Goal: Task Accomplishment & Management: Use online tool/utility

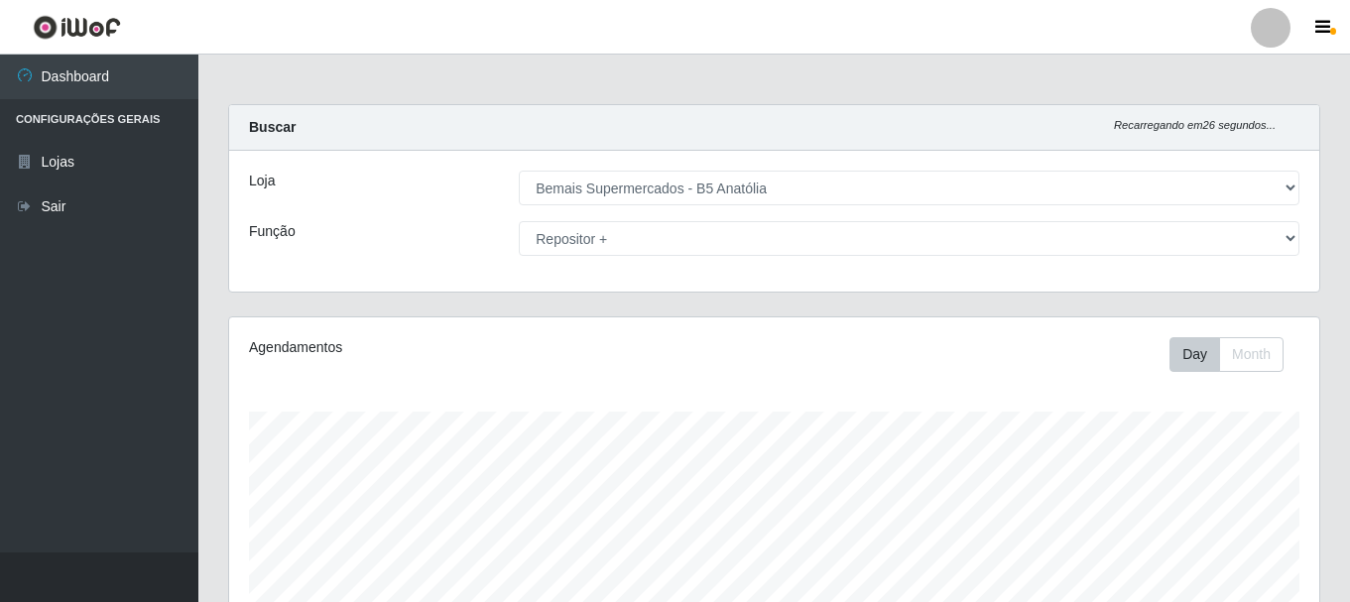
select select "405"
select select "82"
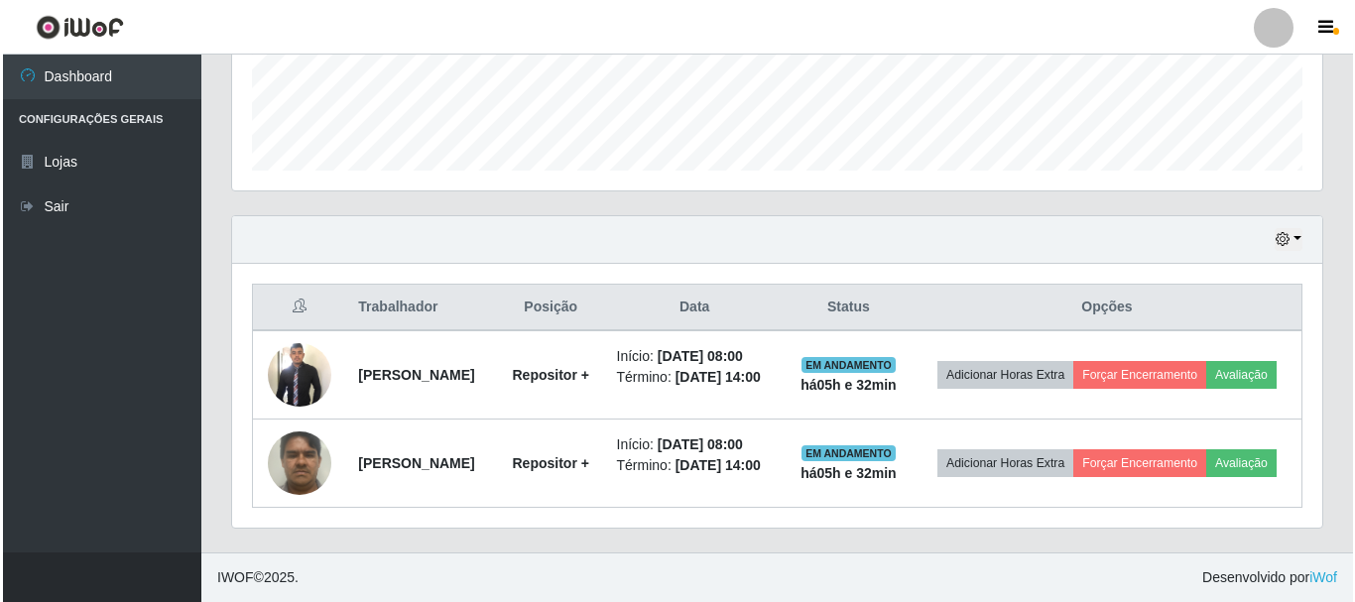
scroll to position [412, 1090]
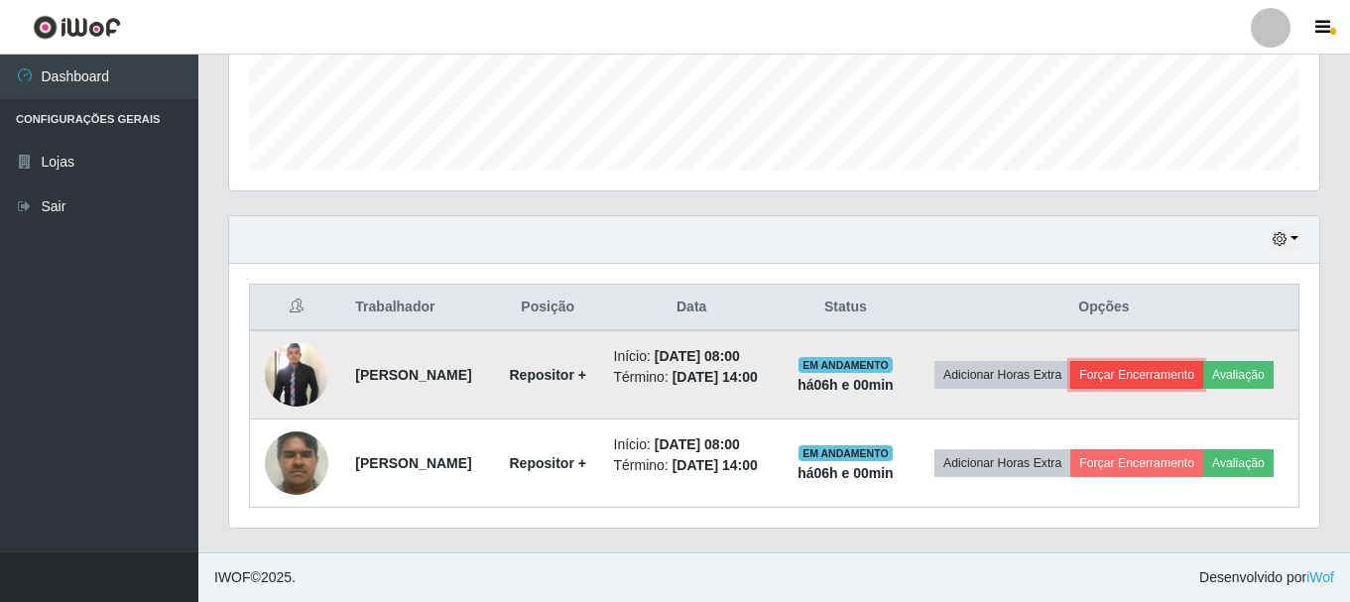
click at [1204, 361] on button "Forçar Encerramento" at bounding box center [1137, 375] width 133 height 28
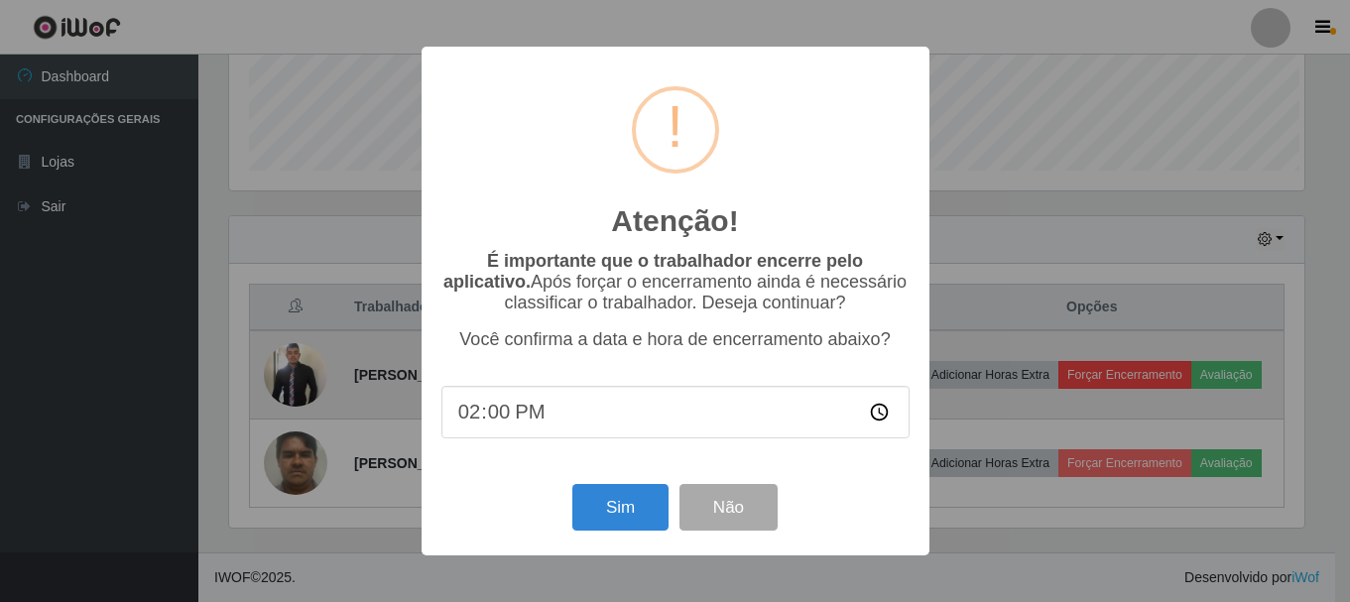
scroll to position [412, 1081]
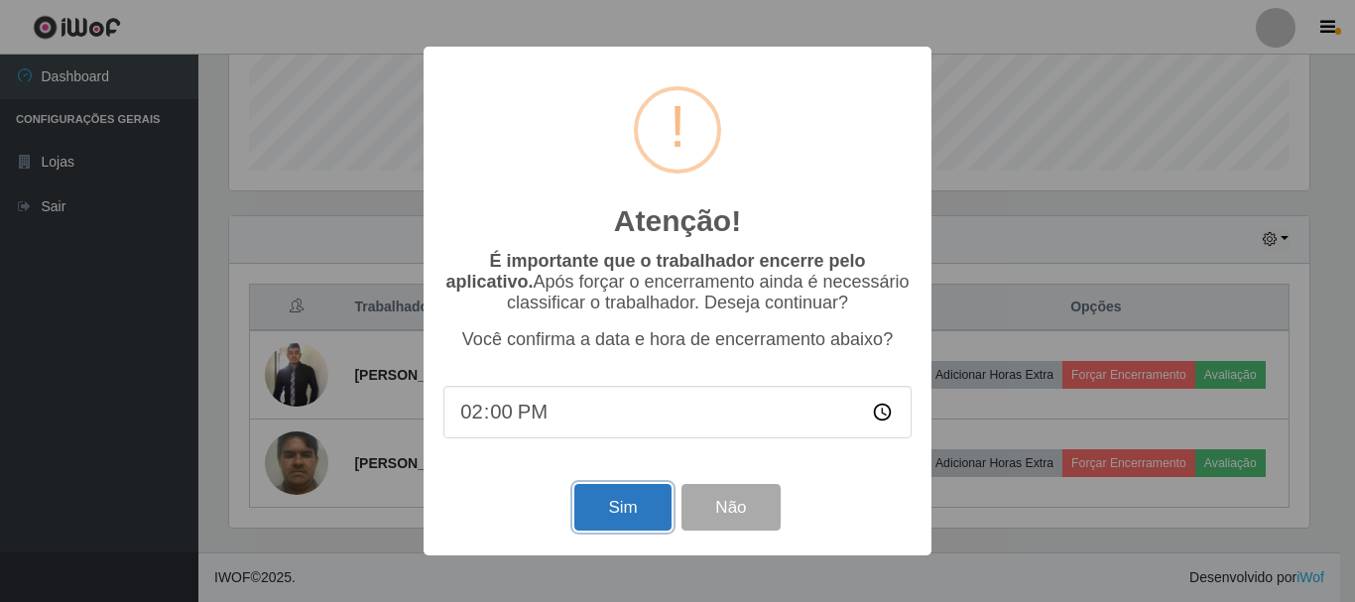
click at [593, 507] on button "Sim" at bounding box center [623, 507] width 96 height 47
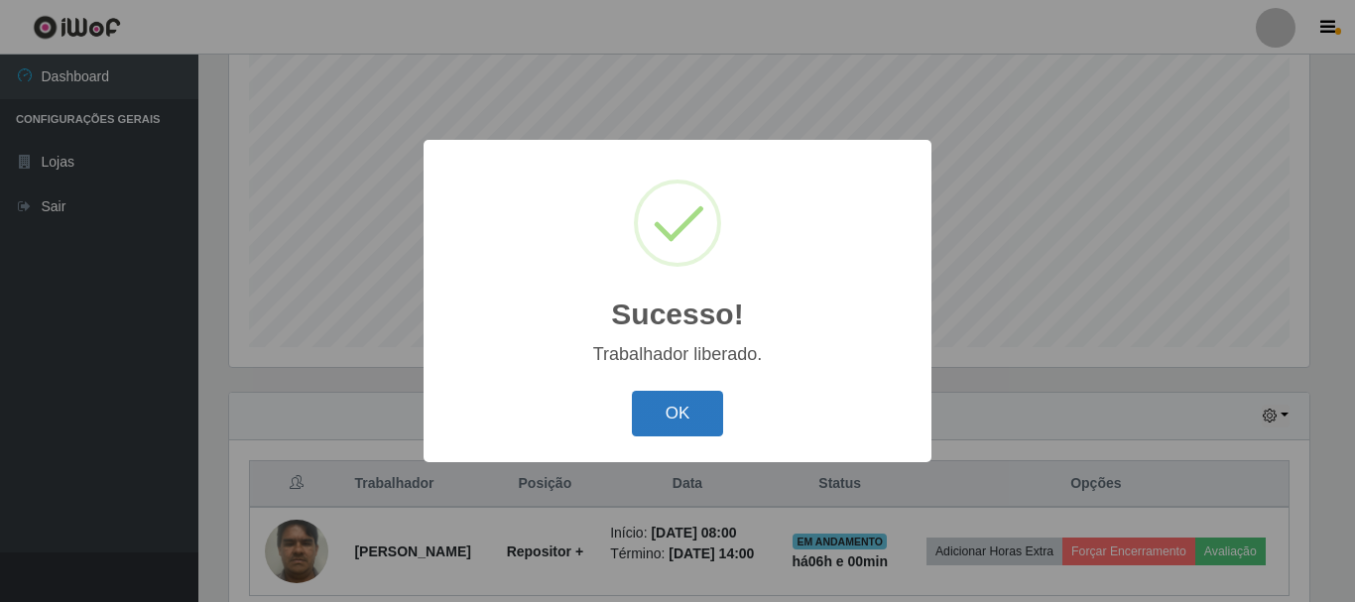
click at [685, 395] on button "OK" at bounding box center [678, 414] width 92 height 47
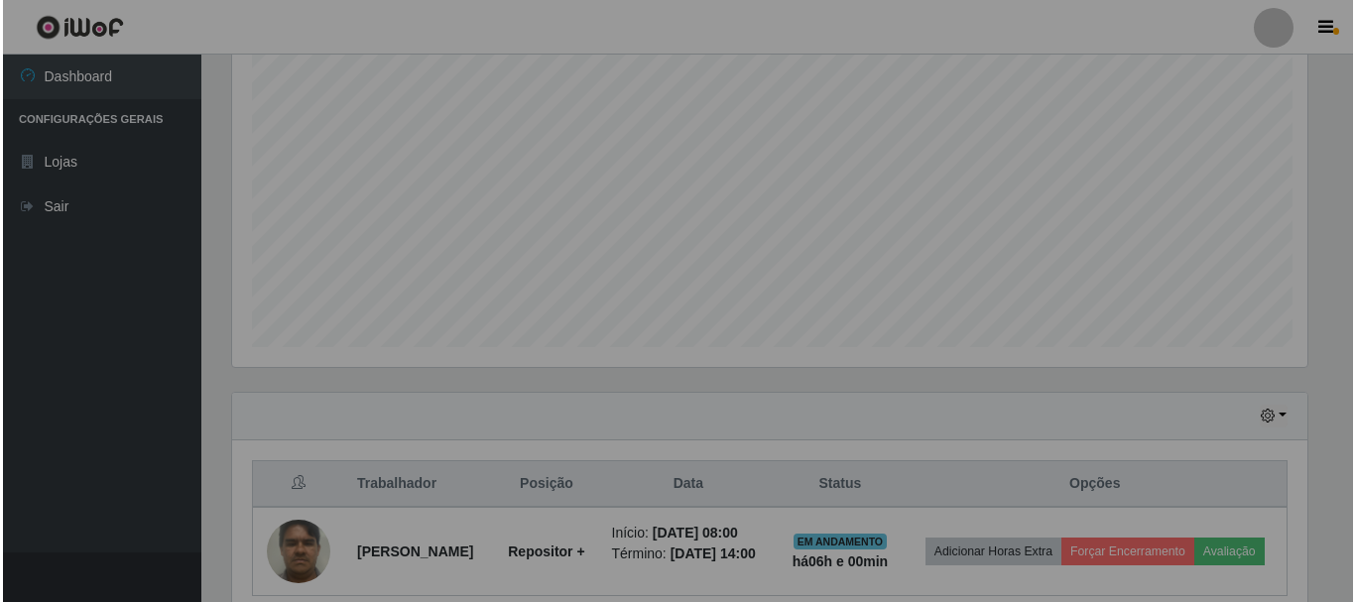
scroll to position [412, 1090]
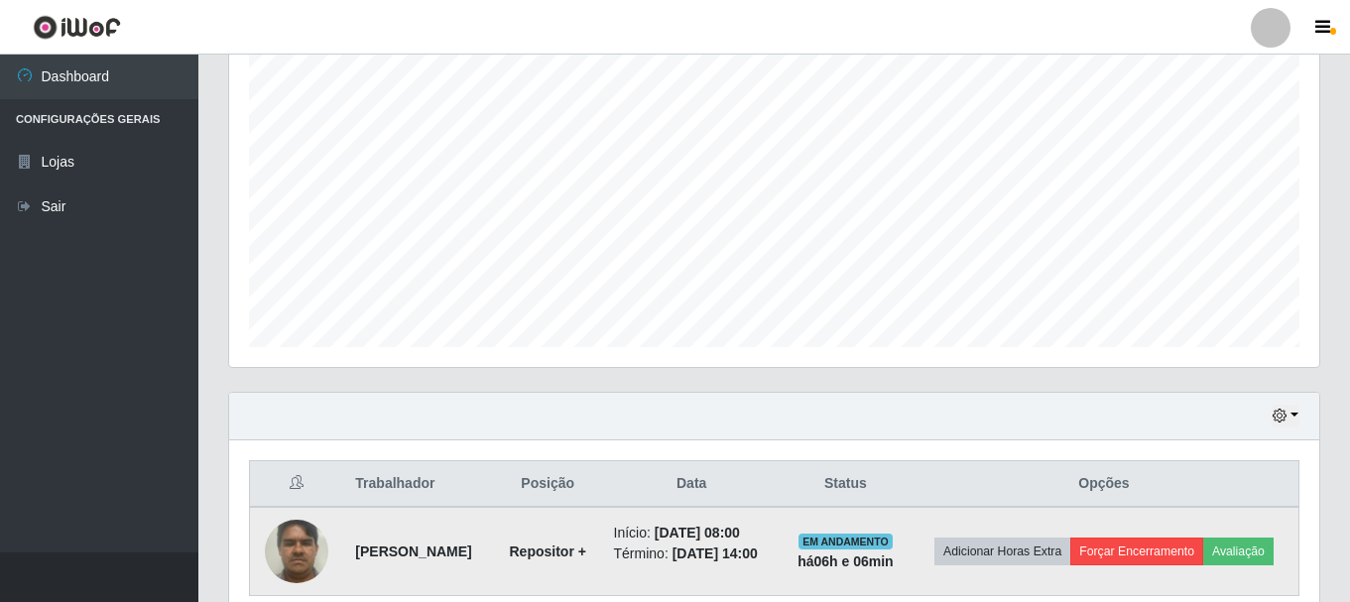
click at [1174, 534] on td "Adicionar Horas Extra Forçar Encerramento Avaliação" at bounding box center [1105, 551] width 390 height 89
click at [1169, 538] on button "Forçar Encerramento" at bounding box center [1137, 552] width 133 height 28
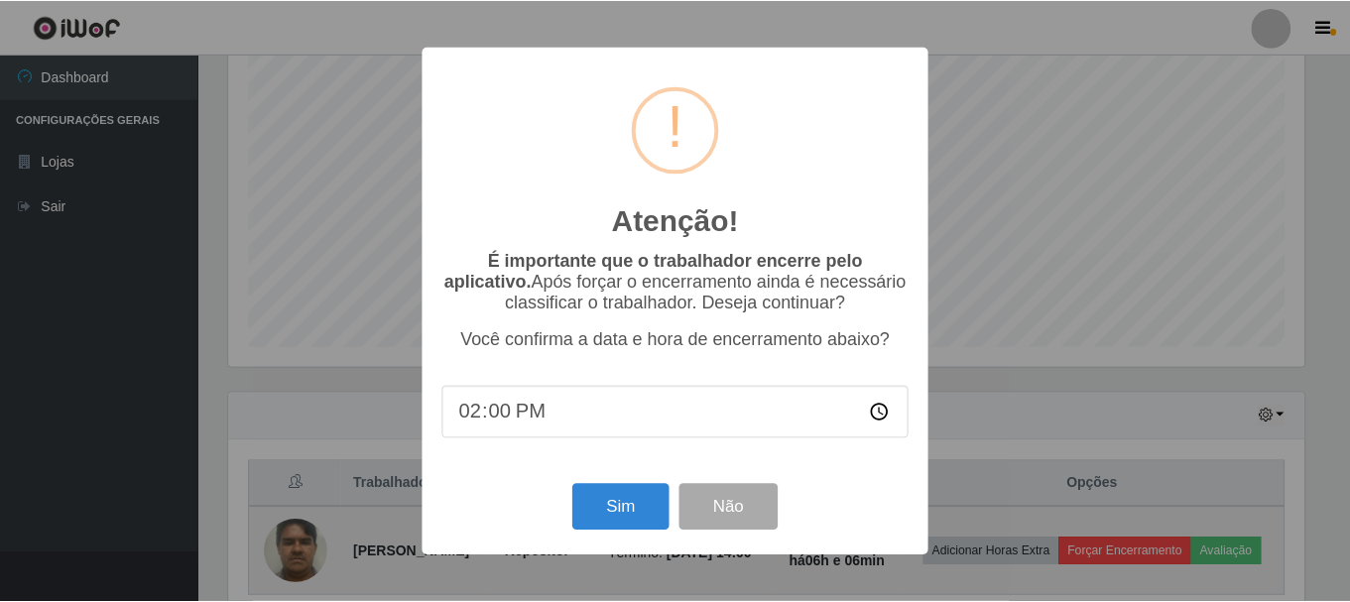
scroll to position [412, 1081]
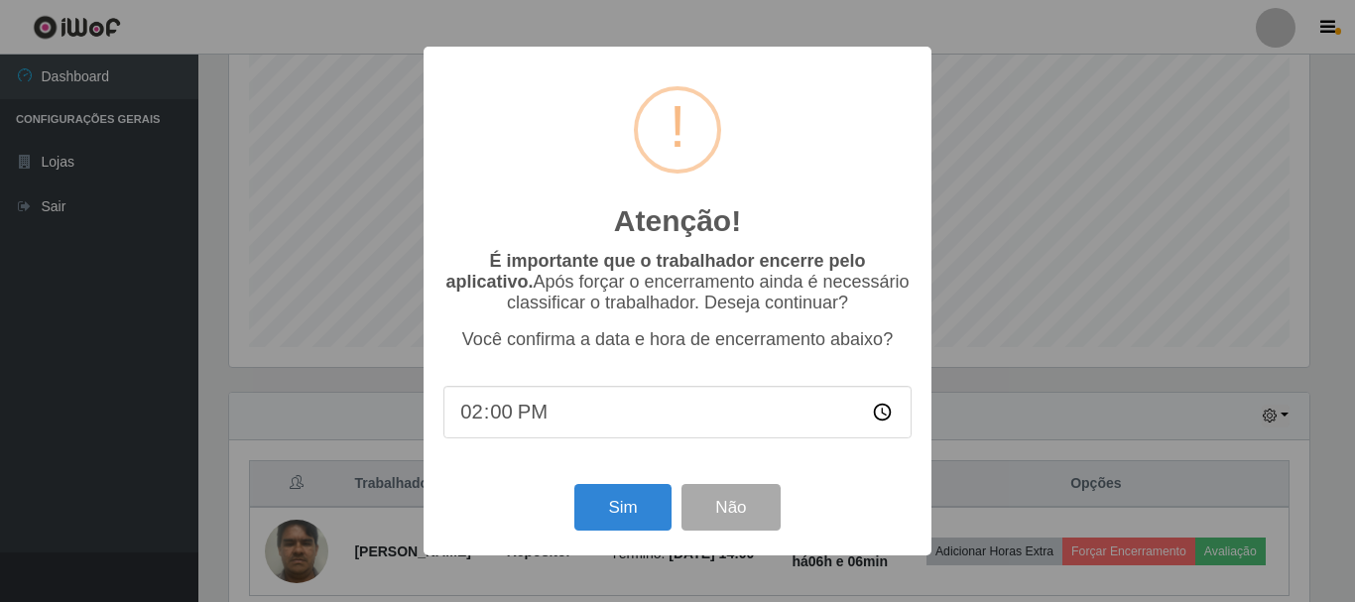
click at [614, 536] on div "Sim Não" at bounding box center [678, 507] width 468 height 57
click at [619, 527] on button "Sim" at bounding box center [623, 507] width 96 height 47
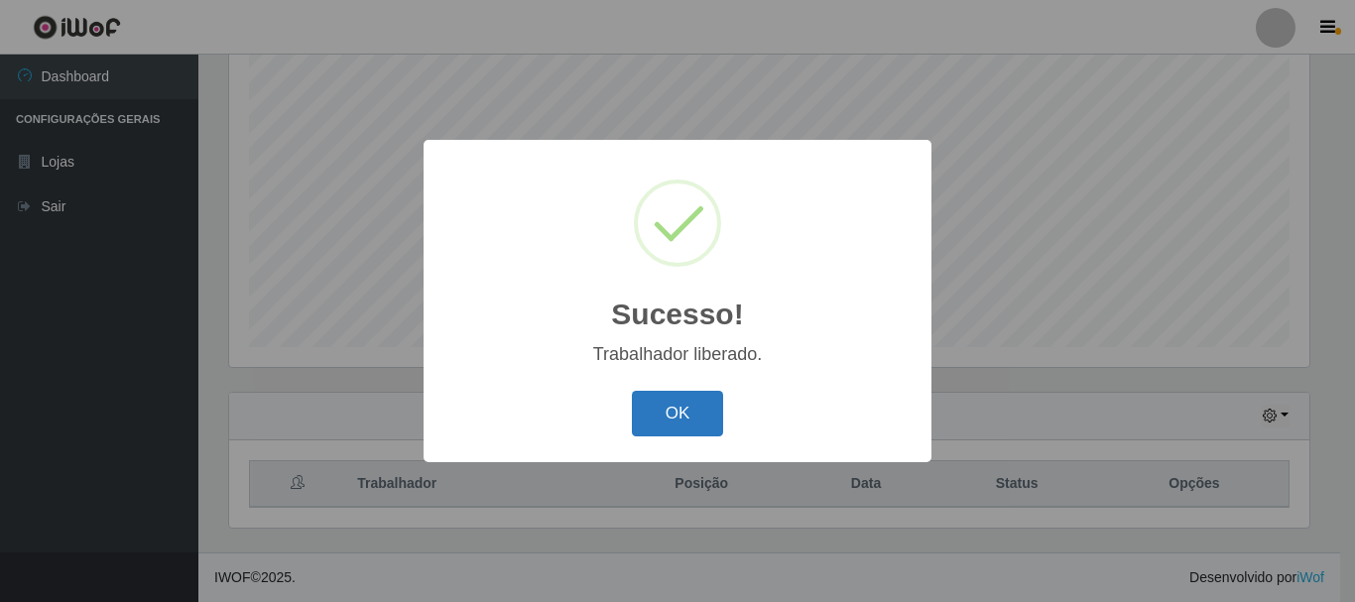
click at [634, 421] on button "OK" at bounding box center [678, 414] width 92 height 47
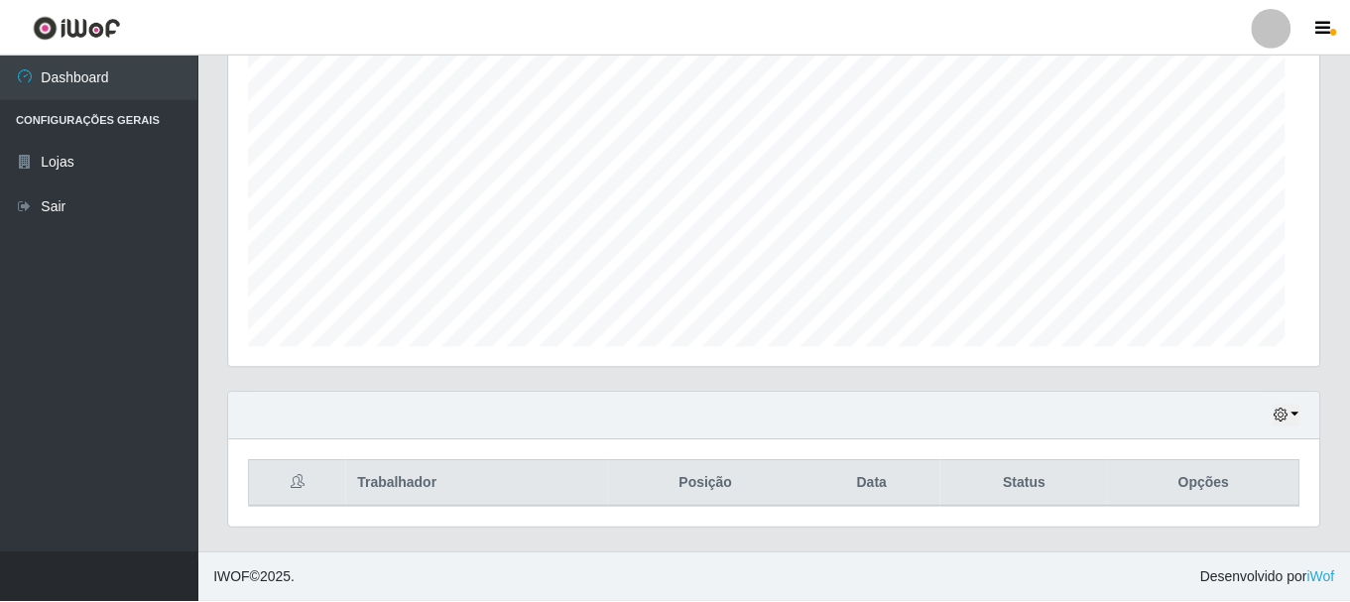
scroll to position [412, 1090]
drag, startPoint x: 0, startPoint y: 412, endPoint x: 231, endPoint y: 522, distance: 256.1
click at [231, 522] on div "Trabalhador Posição Data Status Opções" at bounding box center [774, 484] width 1090 height 87
